Goal: Ask a question: Seek information or help from site administrators or community

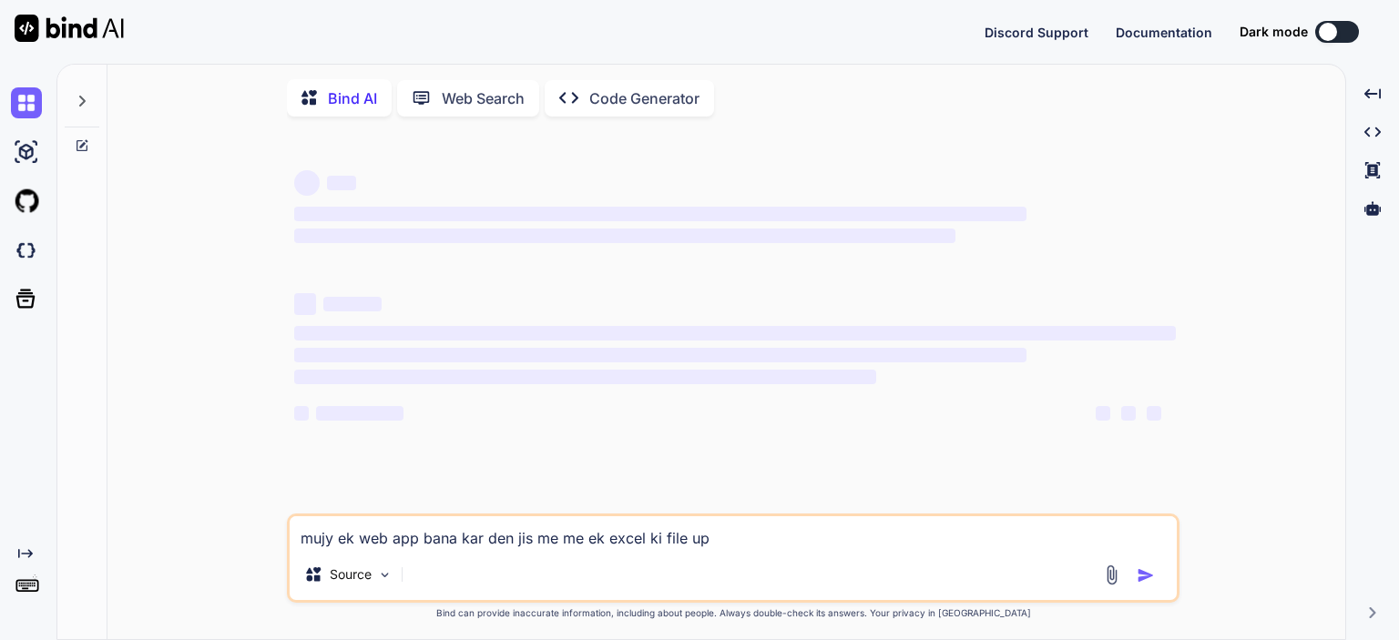
type textarea "x"
click at [623, 539] on textarea "mujy ek web app bana kar den jis me me ek excel ki file up" at bounding box center [733, 532] width 887 height 33
type textarea "x"
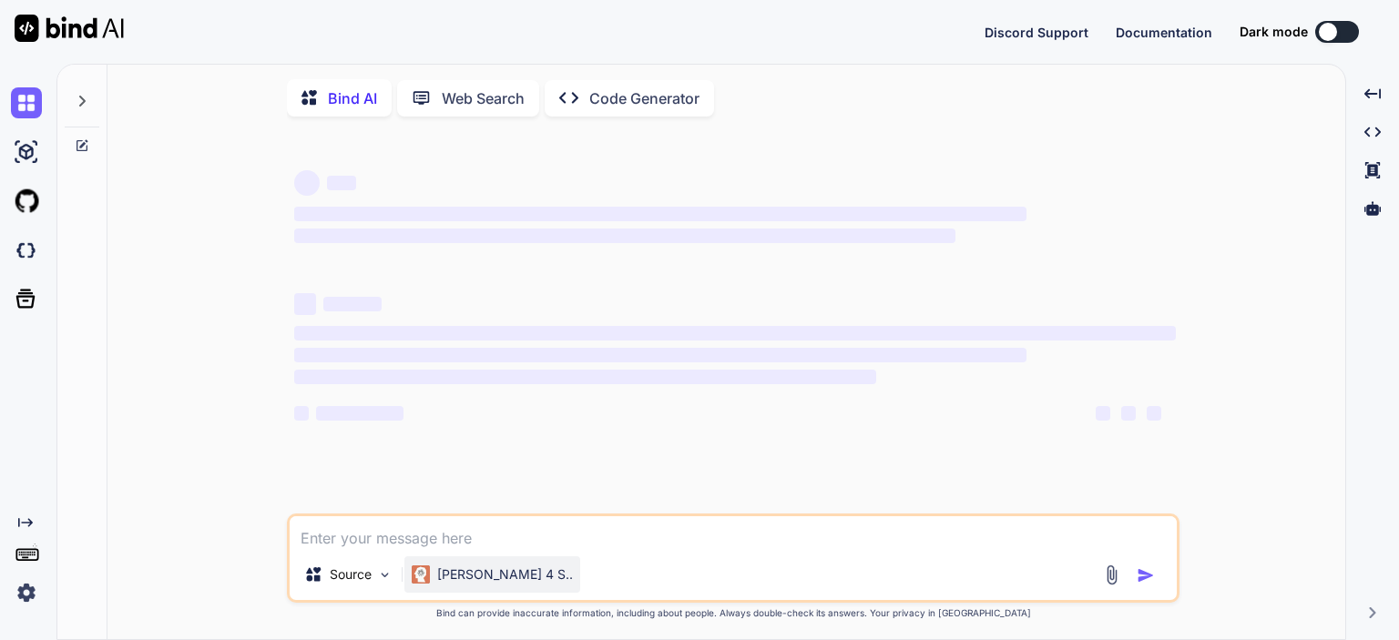
click at [494, 576] on p "[PERSON_NAME] 4 S.." at bounding box center [505, 575] width 136 height 18
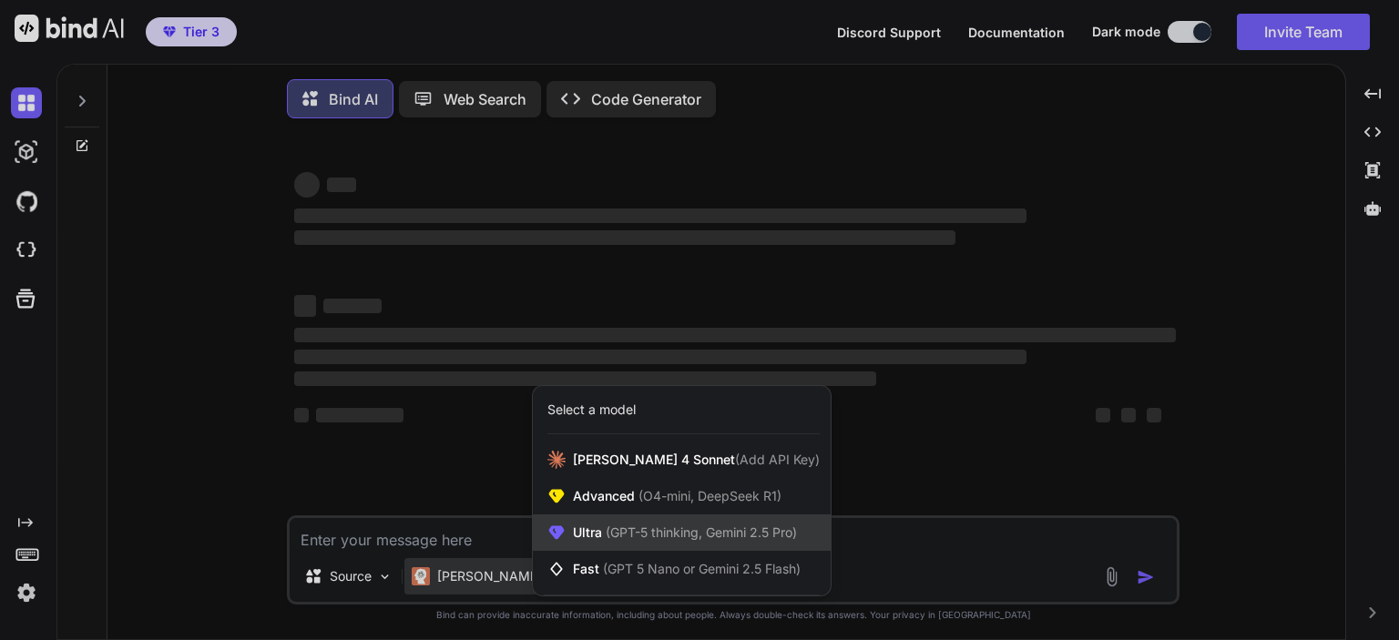
click at [654, 533] on span "(GPT-5 thinking, Gemini 2.5 Pro)" at bounding box center [699, 532] width 195 height 15
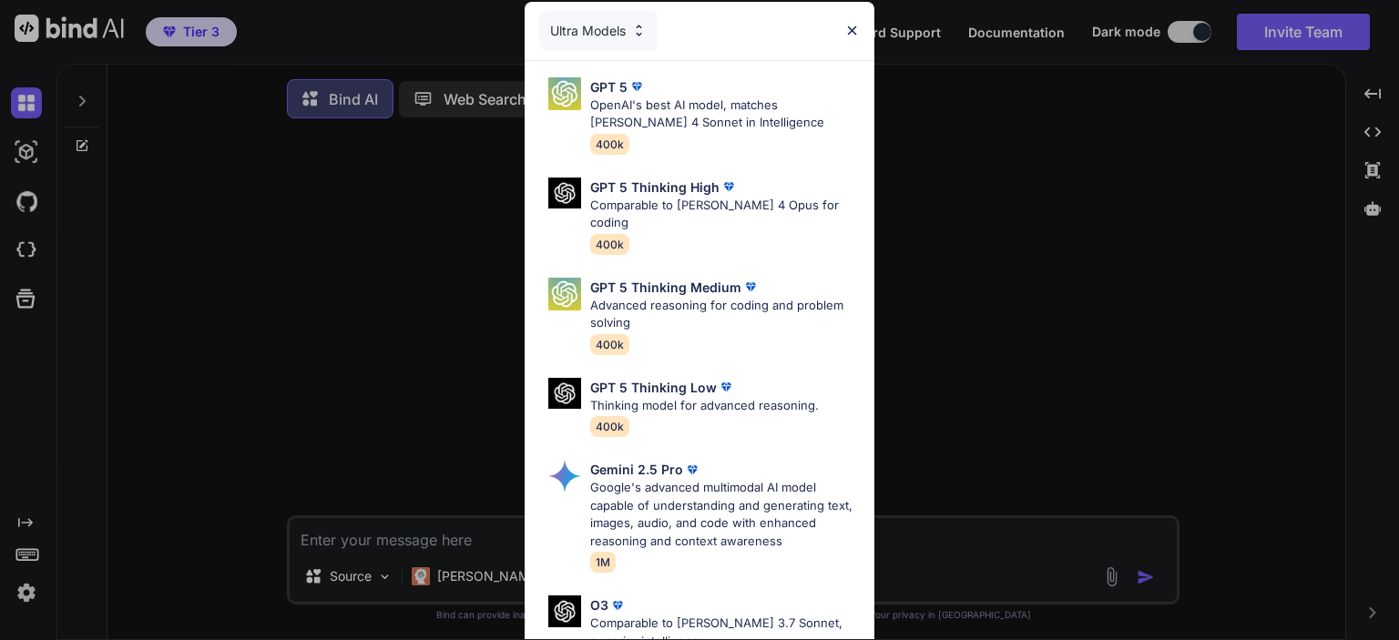
type textarea "x"
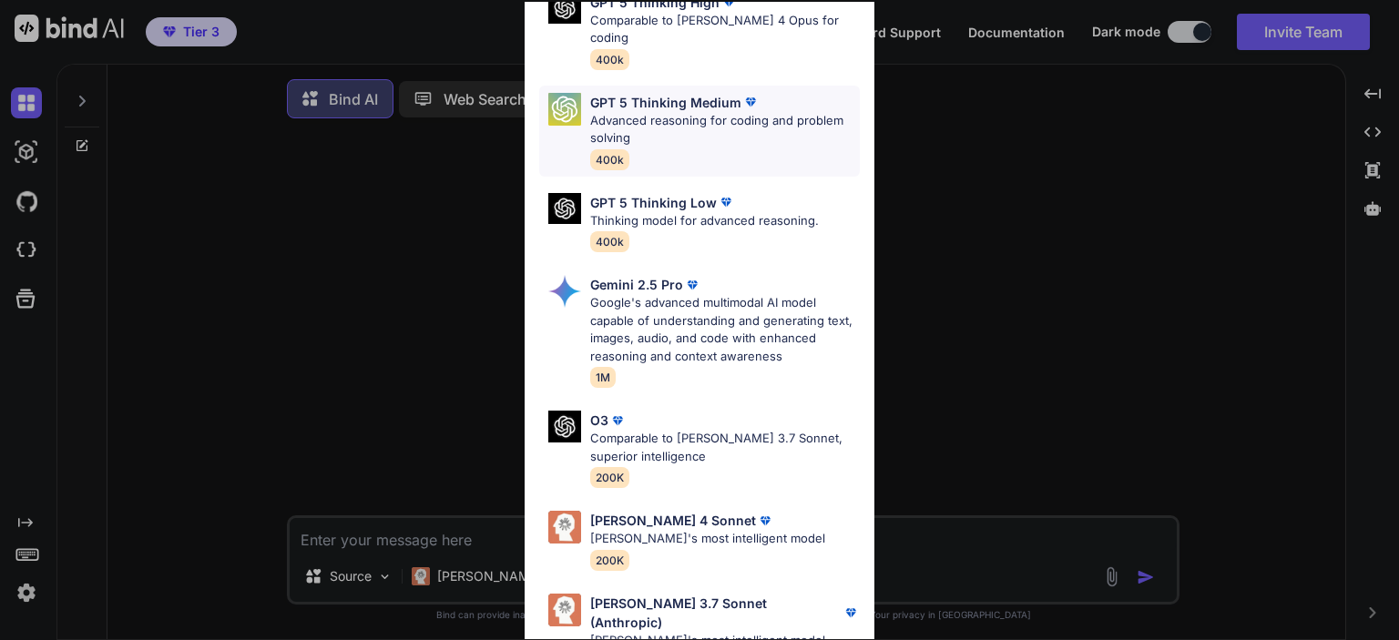
scroll to position [201, 0]
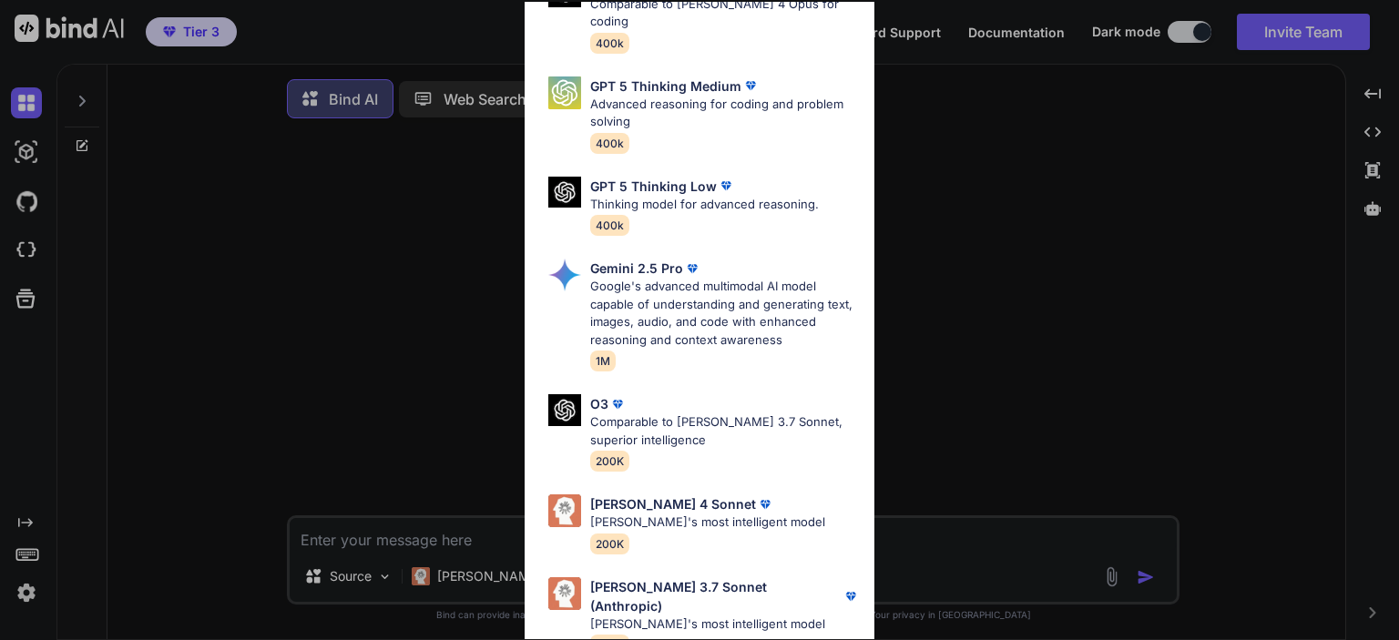
click at [996, 301] on div "Ultra Models GPT 5 OpenAI's best AI model, matches [PERSON_NAME] 4 Sonnet in In…" at bounding box center [699, 320] width 1399 height 640
